Goal: Task Accomplishment & Management: Complete application form

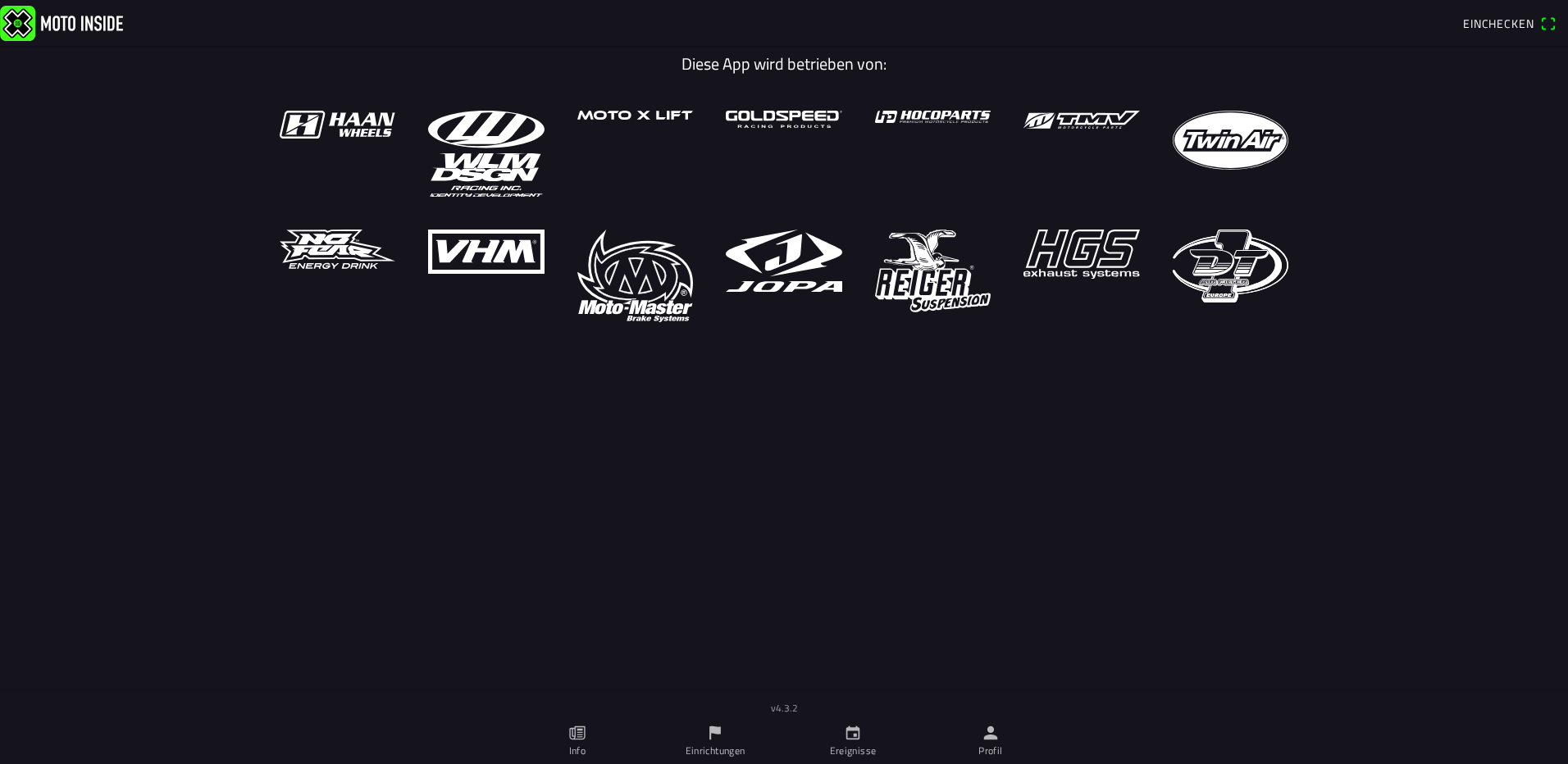
click at [1548, 24] on span "Einchecken" at bounding box center [1509, 24] width 94 height 27
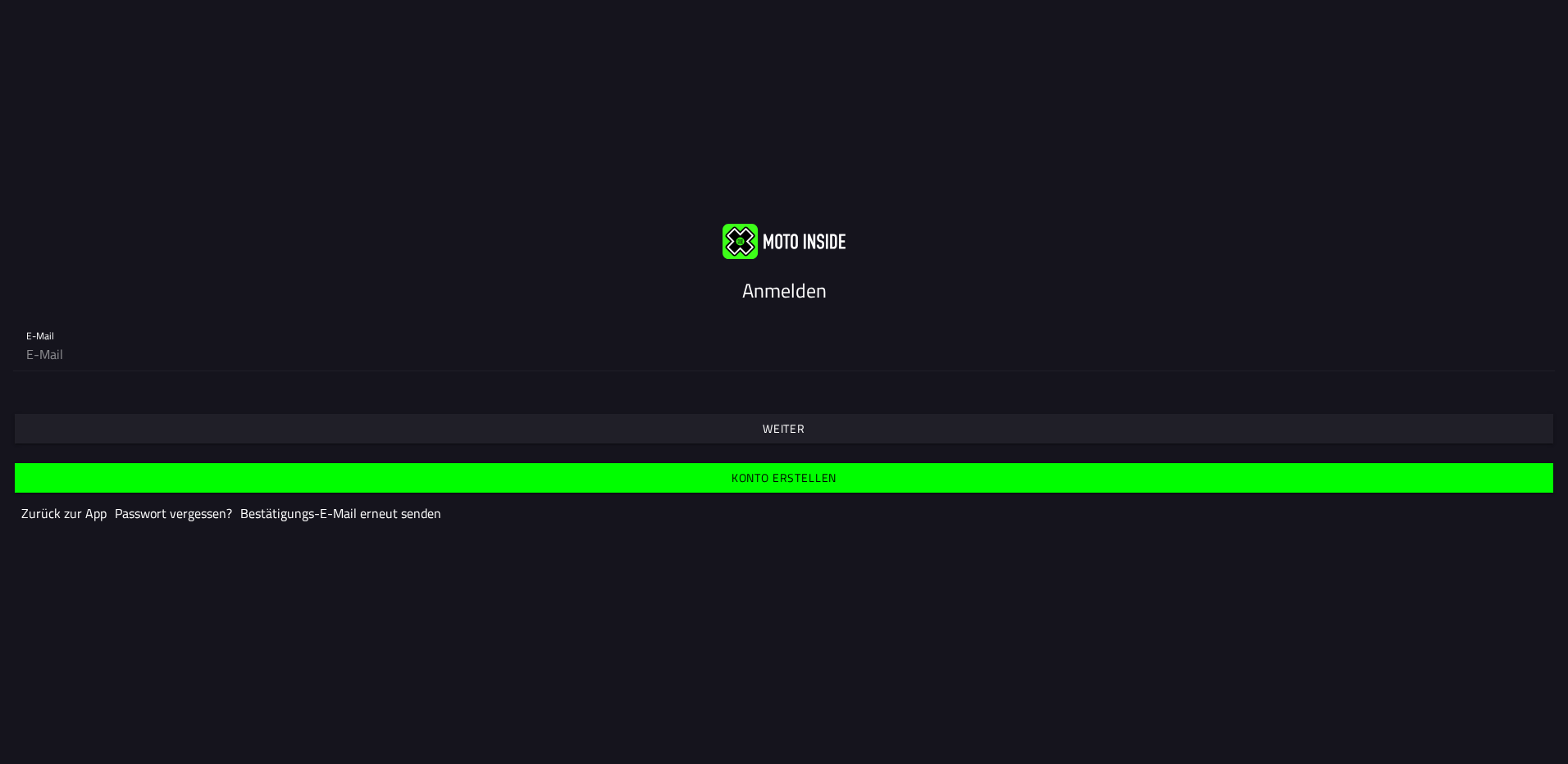
click at [0, 0] on slot "Weiter" at bounding box center [0, 0] width 0 height 0
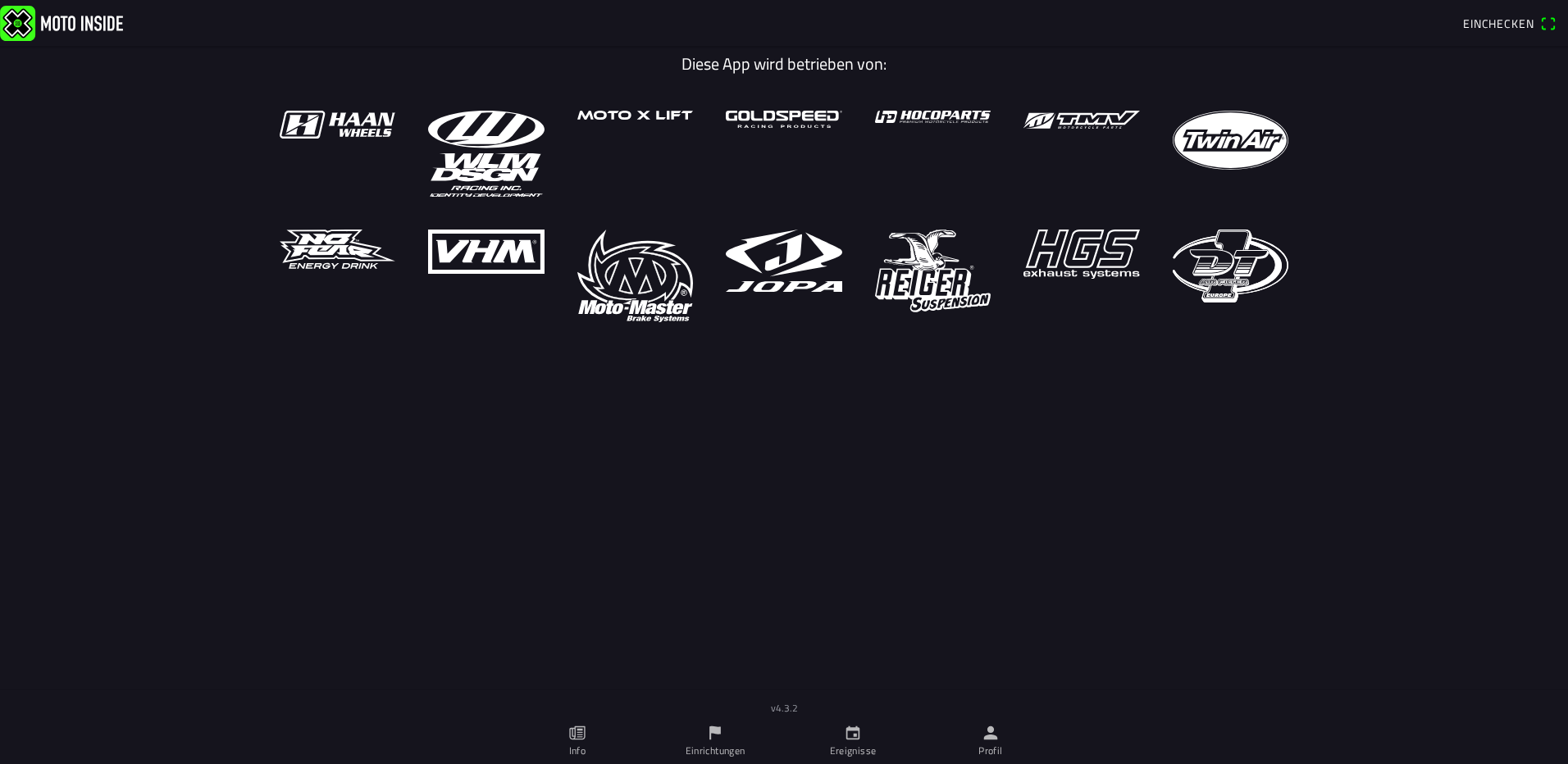
click at [990, 737] on icon "Person" at bounding box center [991, 733] width 14 height 14
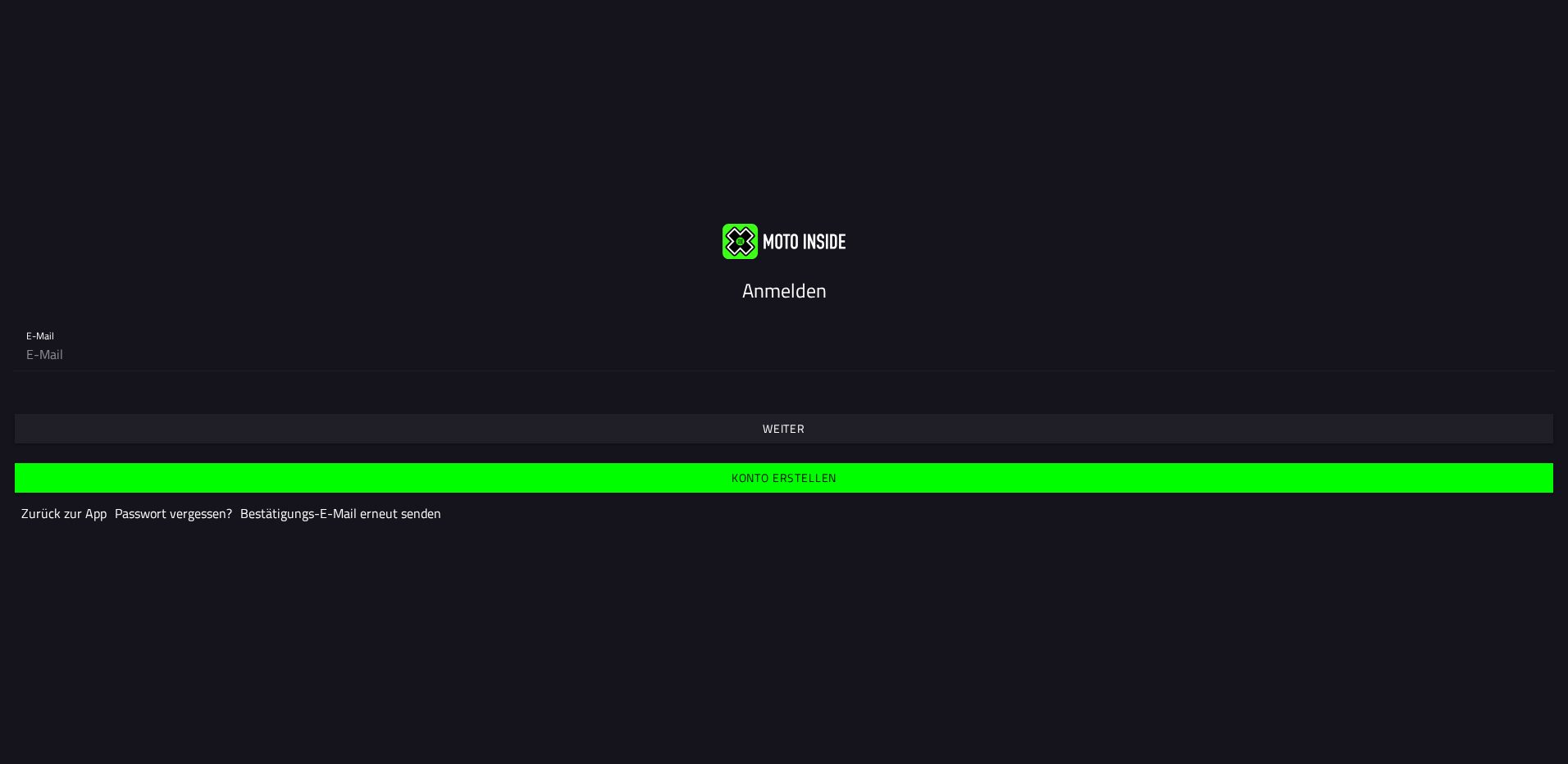
click at [0, 0] on slot "Weiter" at bounding box center [0, 0] width 0 height 0
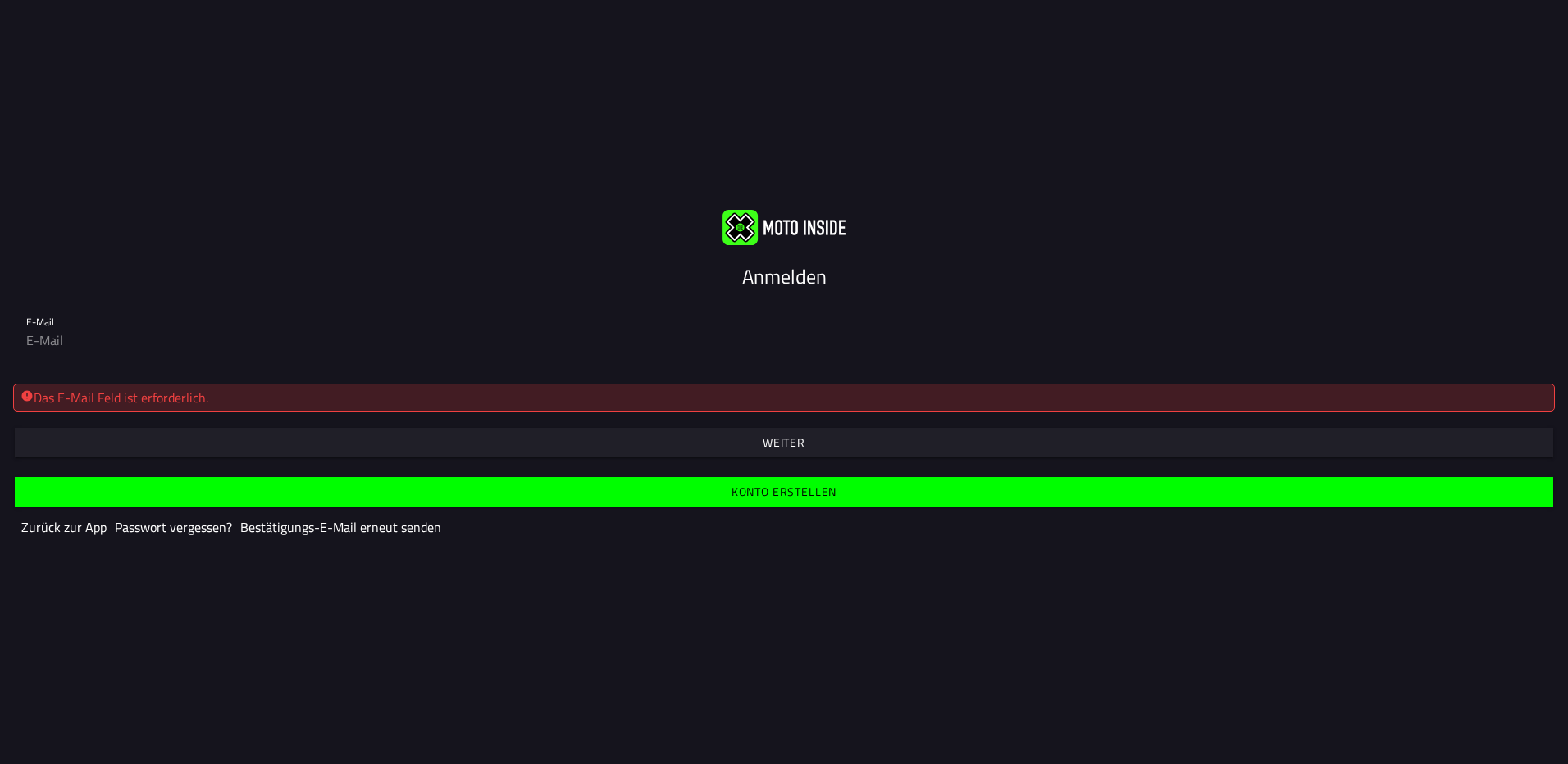
click at [0, 0] on slot "Konto erstellen" at bounding box center [0, 0] width 0 height 0
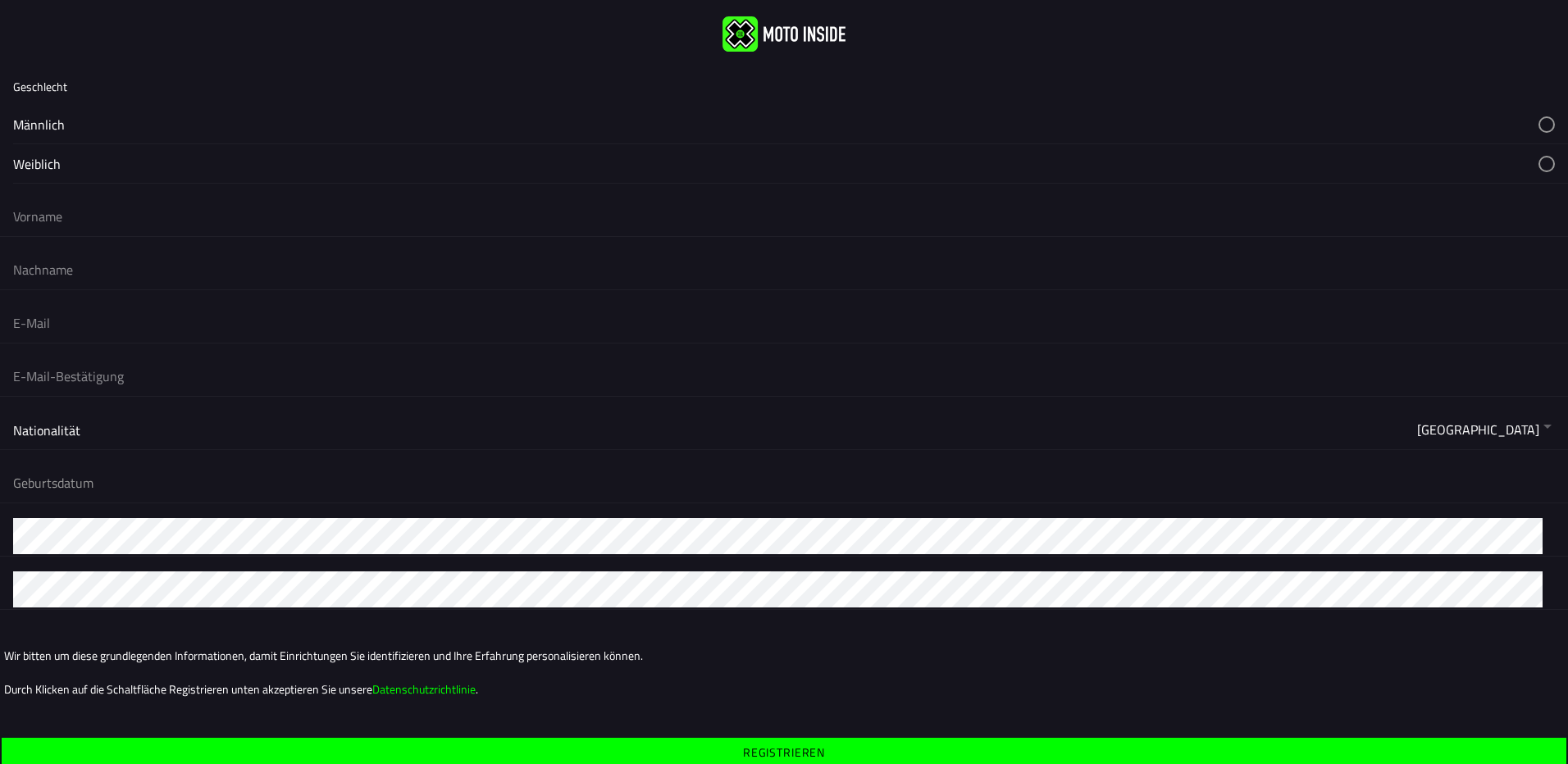
click at [0, 0] on button "button" at bounding box center [0, 0] width 0 height 0
